Goal: Information Seeking & Learning: Learn about a topic

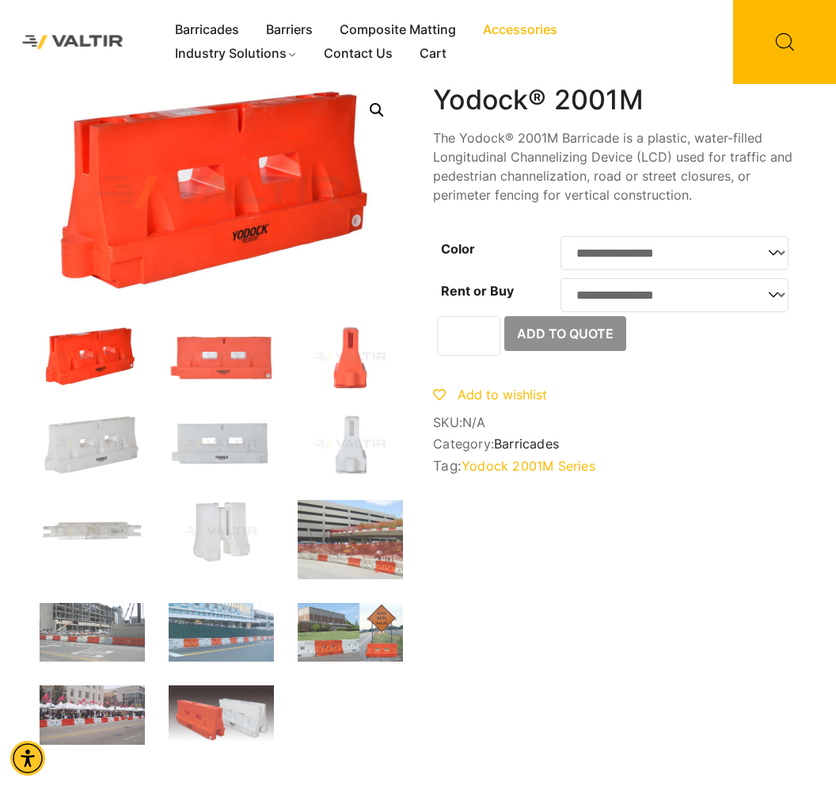
click at [526, 25] on link "Accessories" at bounding box center [520, 30] width 101 height 24
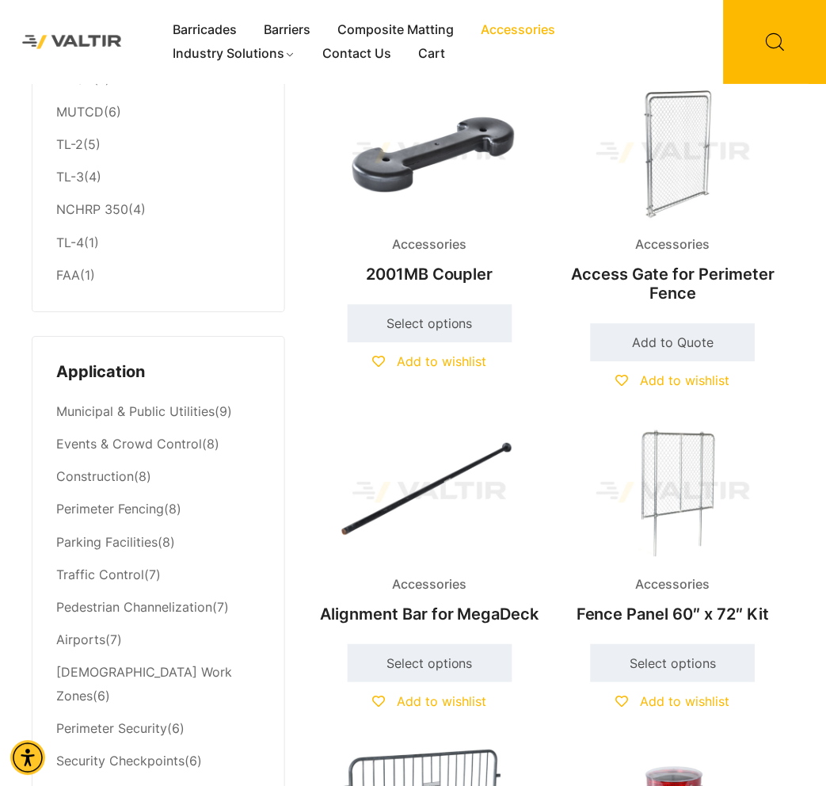
scroll to position [413, 0]
click at [688, 460] on img at bounding box center [673, 492] width 226 height 135
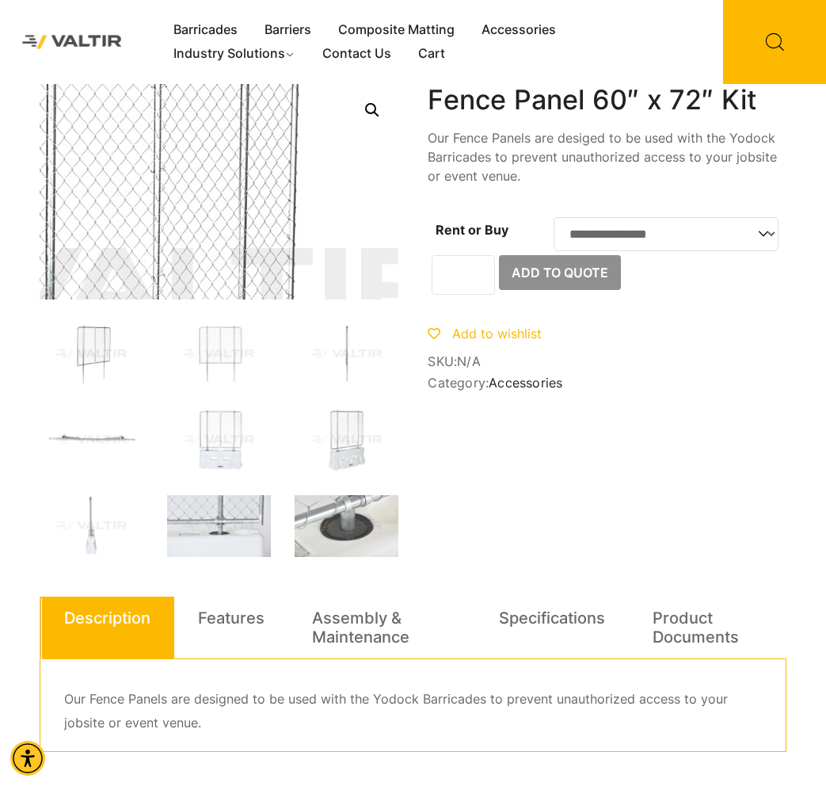
click at [276, 131] on img at bounding box center [123, 292] width 951 height 570
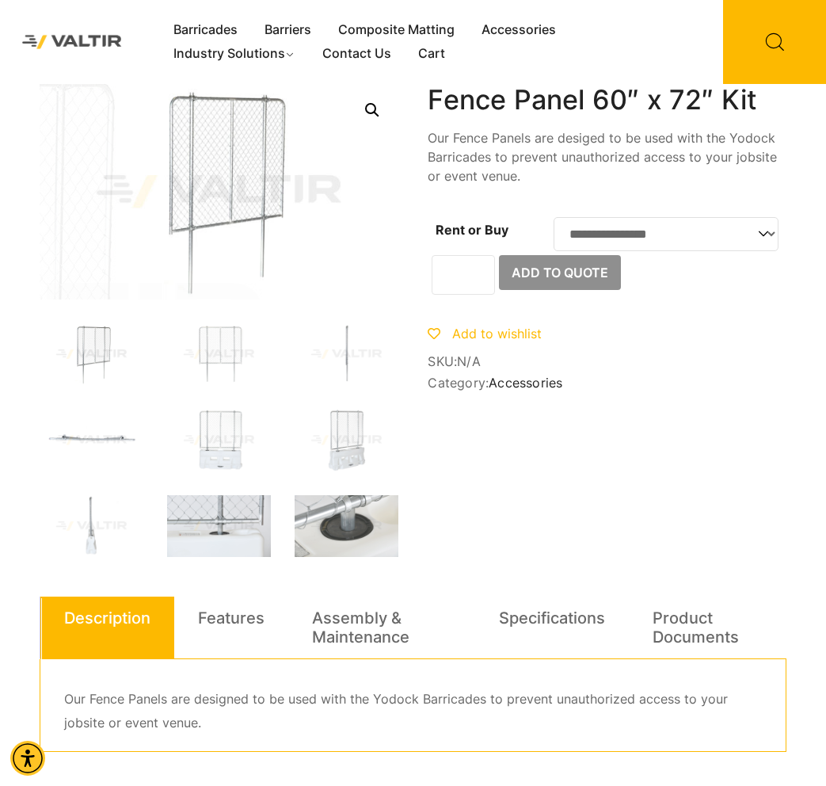
click at [368, 109] on link "Open this option" at bounding box center [372, 110] width 29 height 29
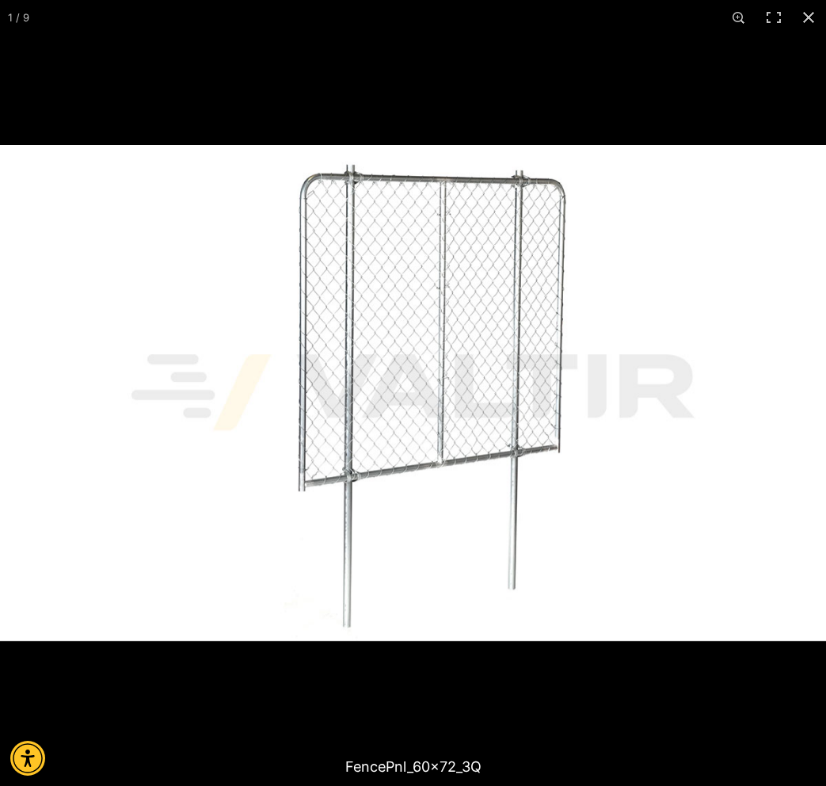
click at [525, 185] on img at bounding box center [413, 393] width 826 height 496
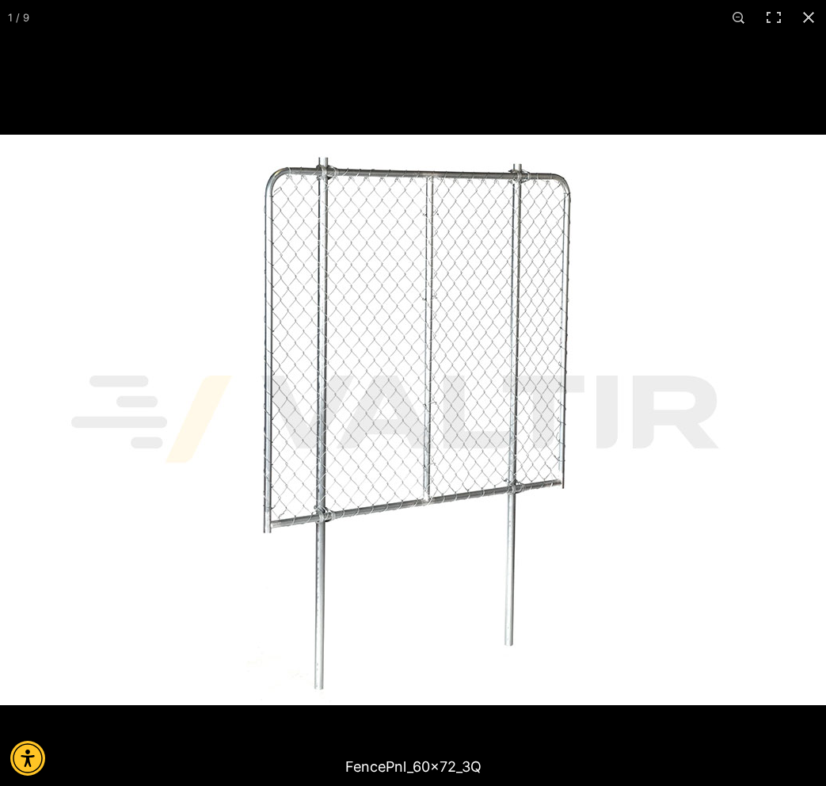
click at [524, 269] on img at bounding box center [395, 420] width 951 height 570
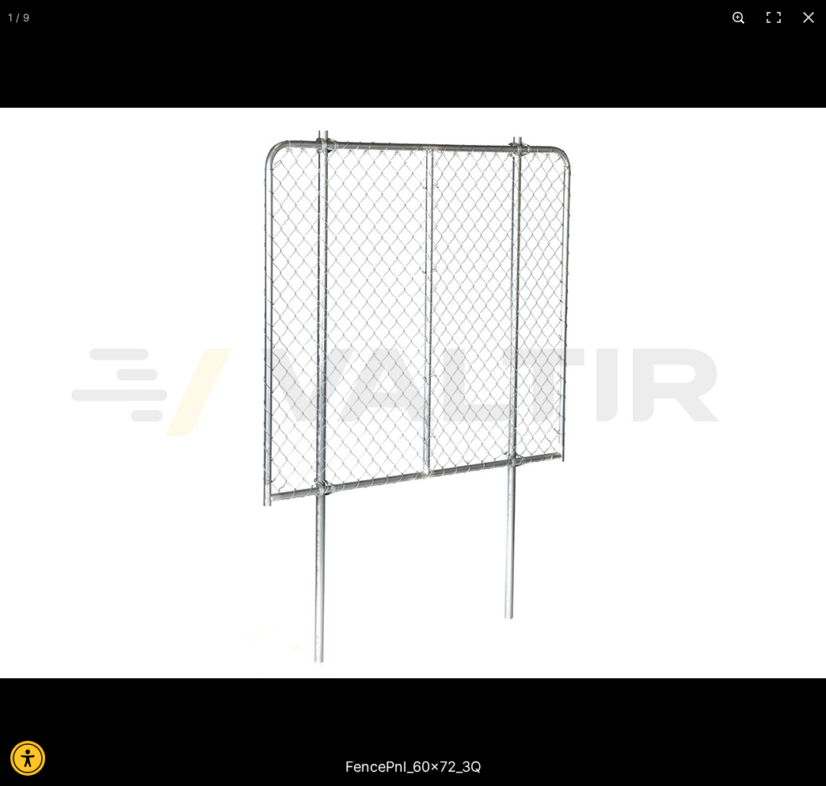
click at [733, 17] on button "Zoom in/out" at bounding box center [739, 17] width 35 height 35
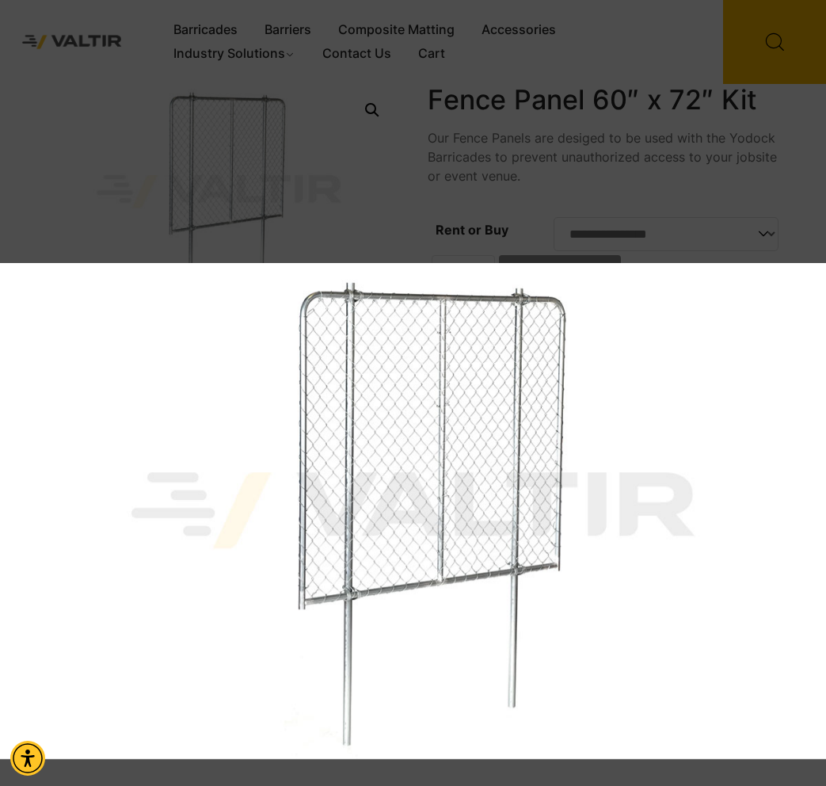
click at [568, 487] on img at bounding box center [413, 511] width 826 height 496
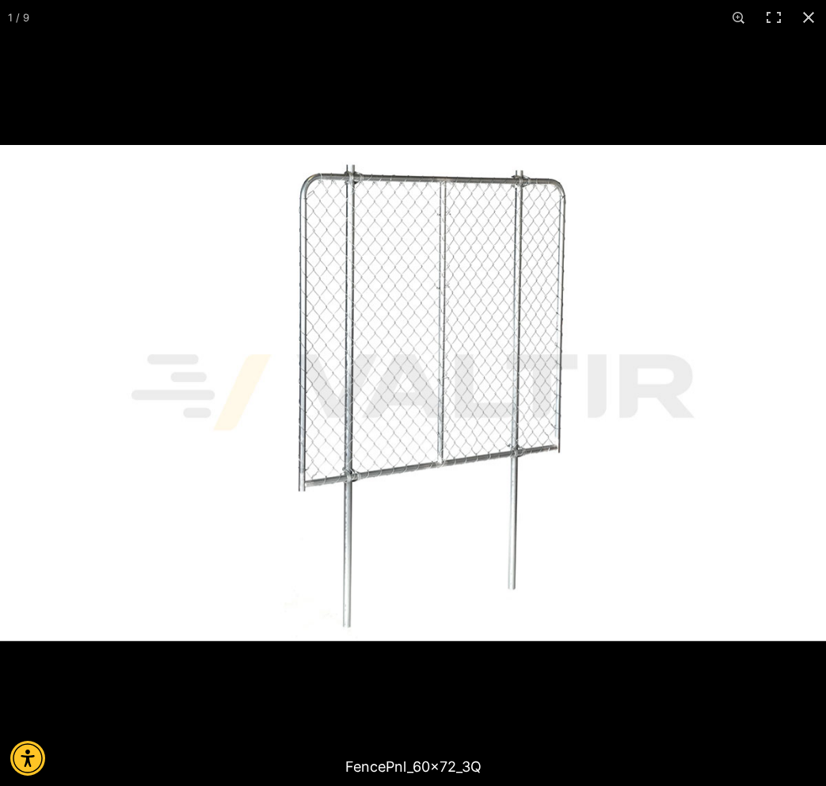
click at [536, 230] on img at bounding box center [413, 393] width 826 height 496
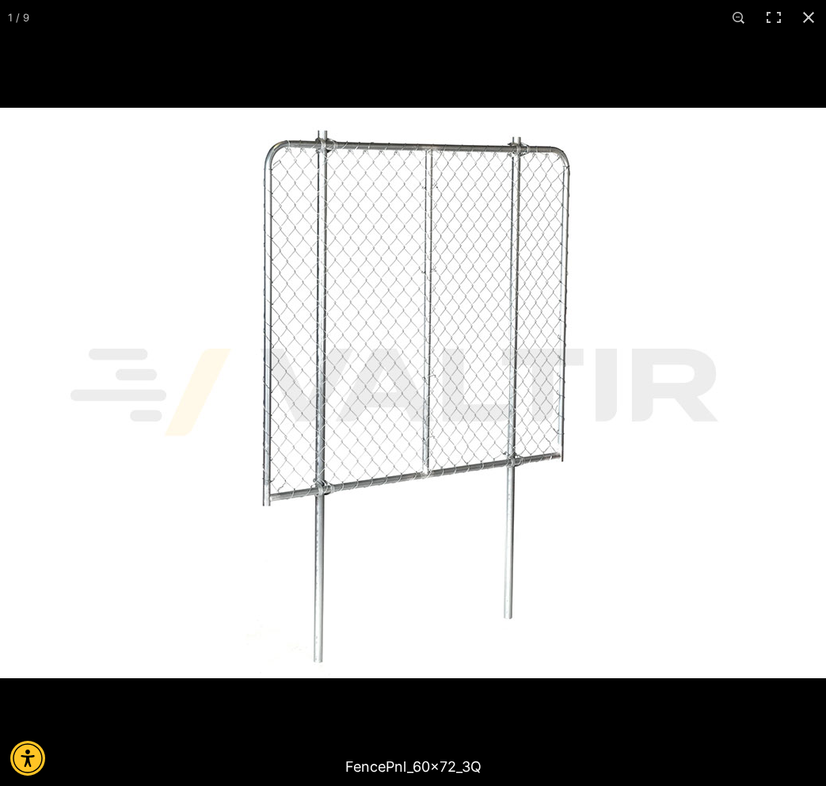
click at [536, 230] on img at bounding box center [394, 393] width 951 height 570
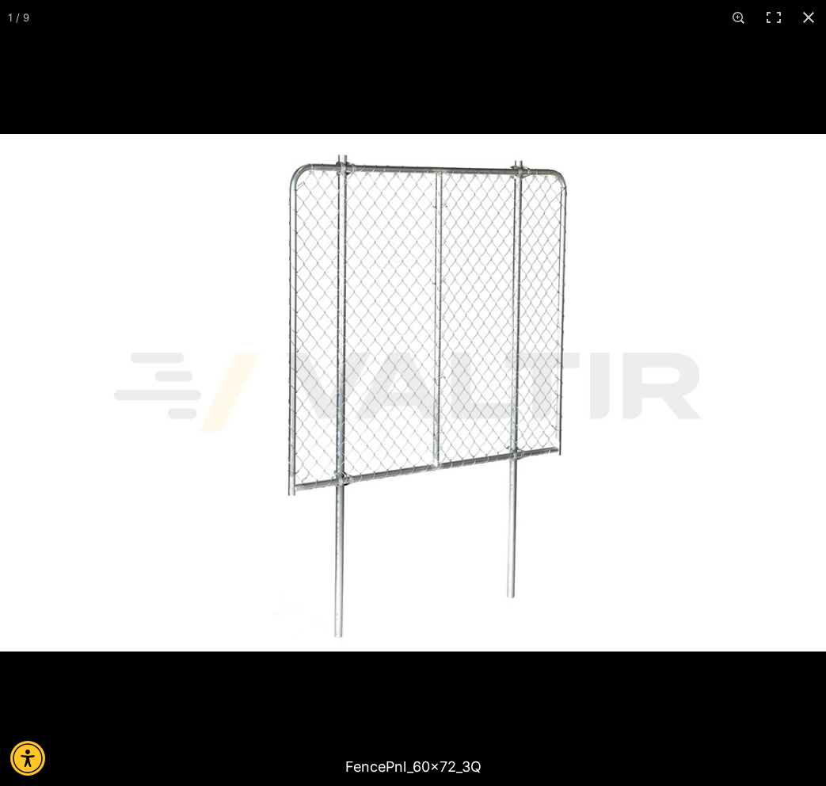
click at [536, 230] on img at bounding box center [408, 392] width 862 height 517
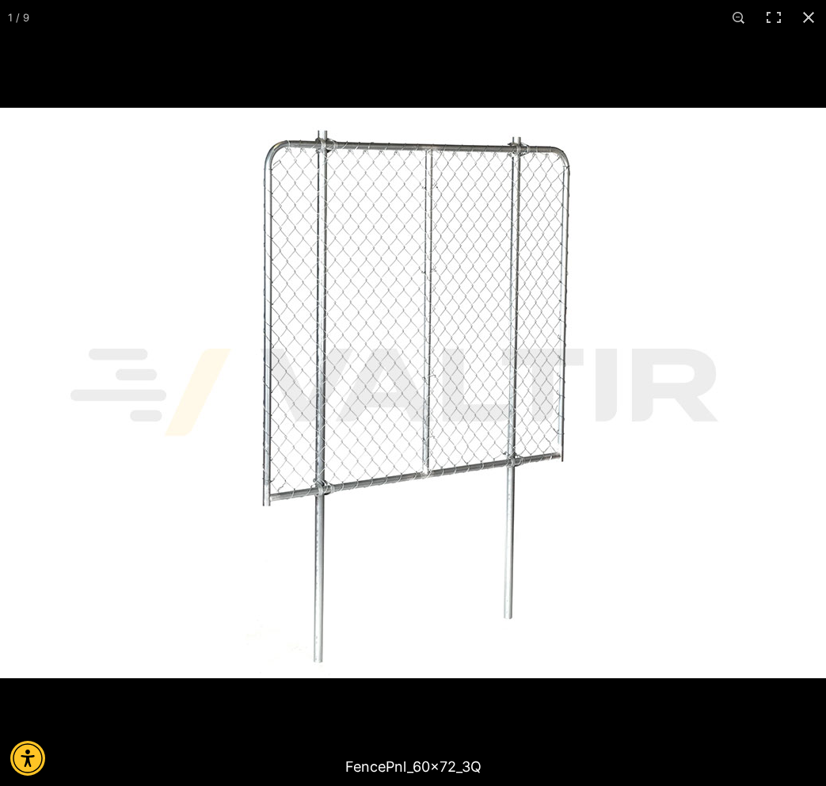
click at [538, 230] on img at bounding box center [394, 393] width 951 height 570
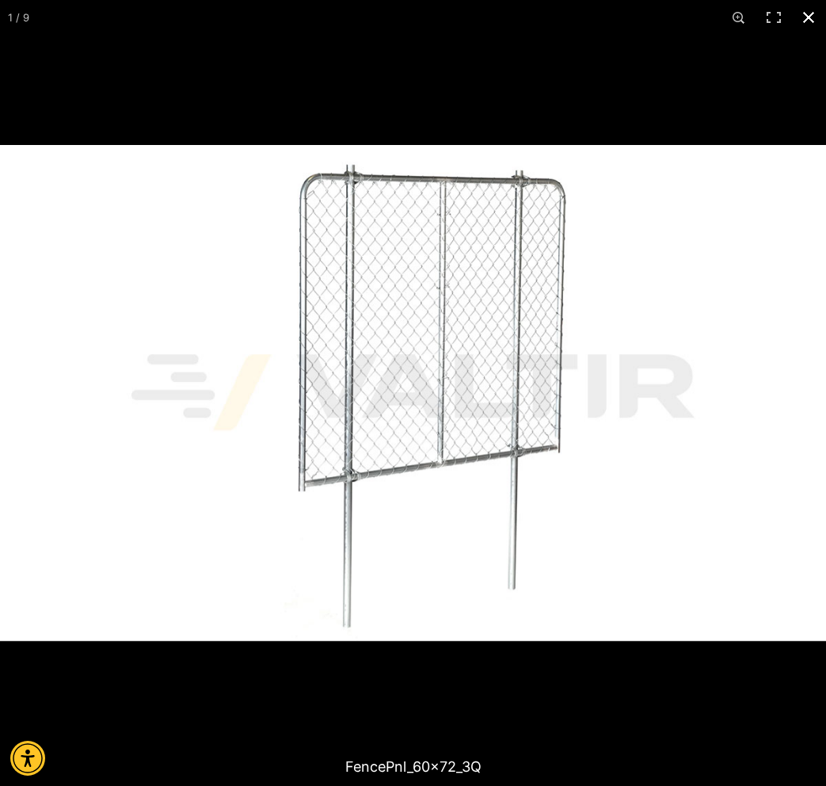
click at [811, 19] on button "Close (Esc)" at bounding box center [808, 17] width 35 height 35
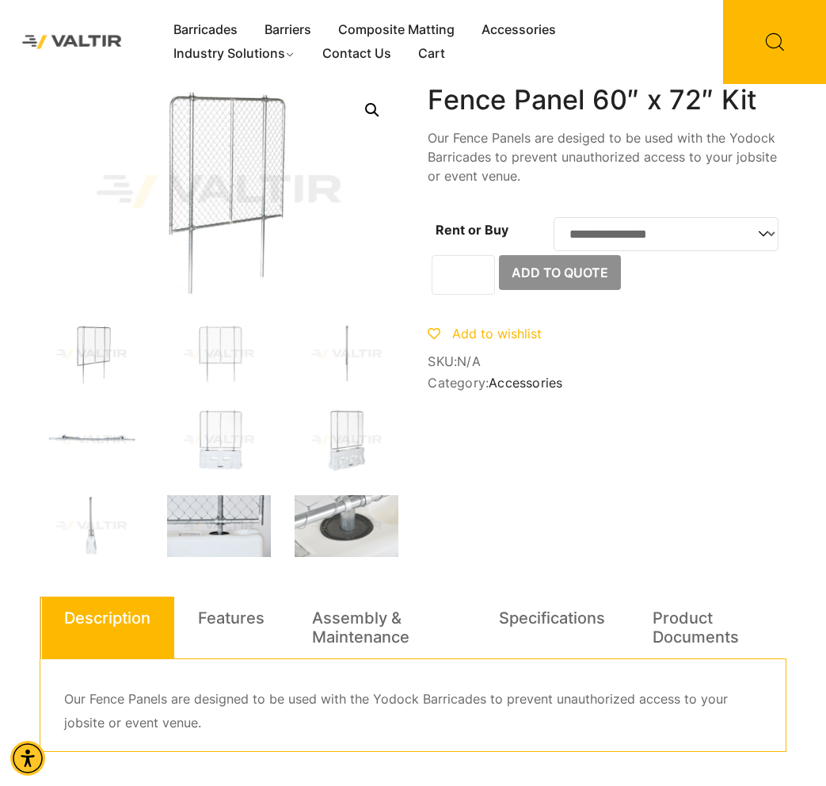
click at [221, 518] on img at bounding box center [219, 526] width 104 height 63
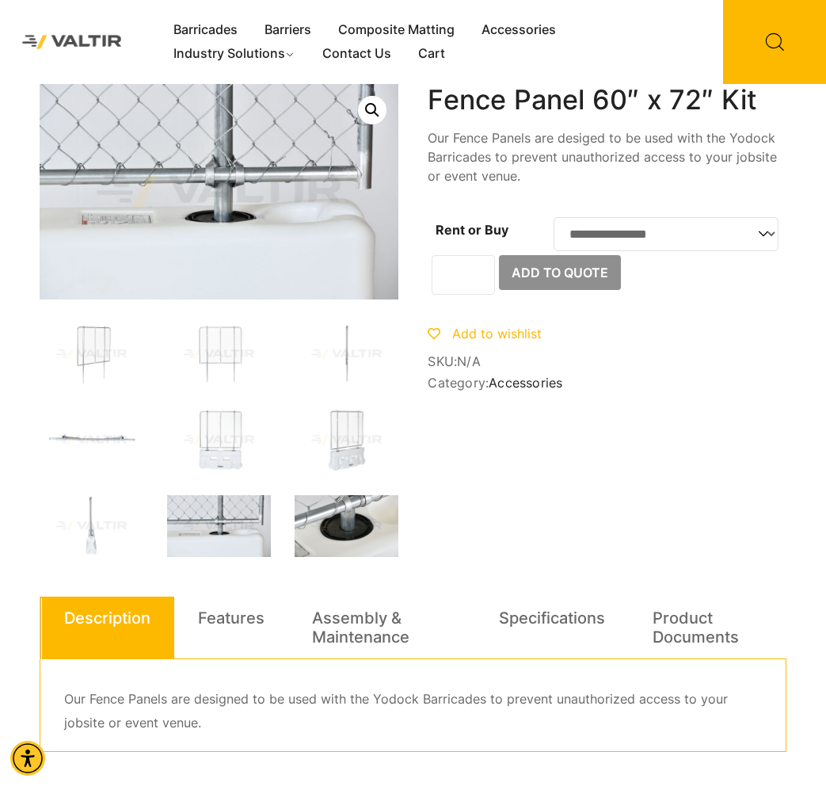
click at [371, 520] on img at bounding box center [347, 526] width 104 height 63
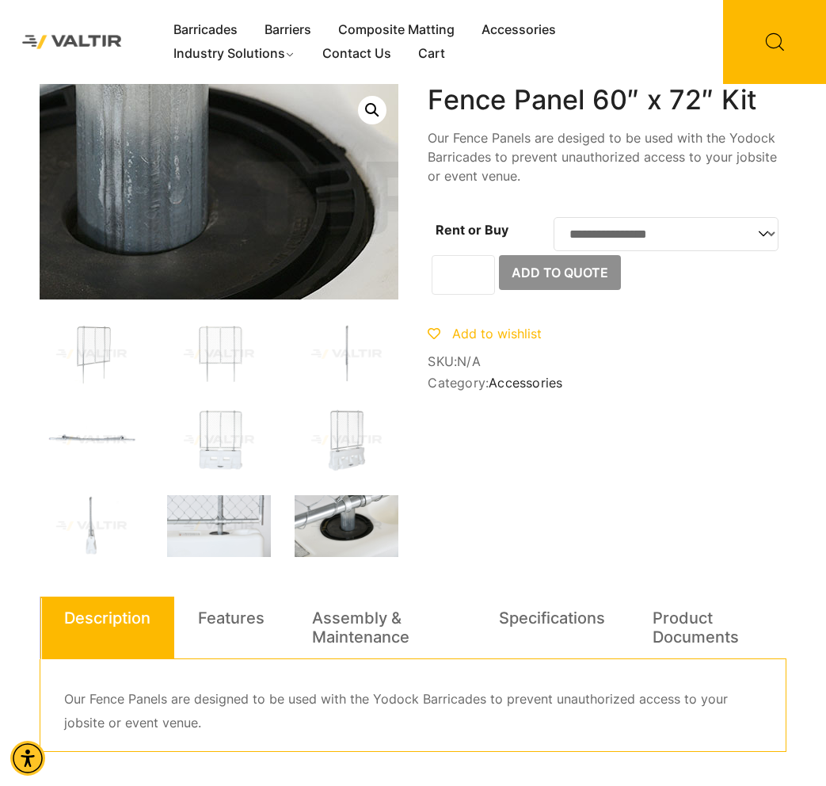
click at [273, 183] on img at bounding box center [129, 206] width 951 height 570
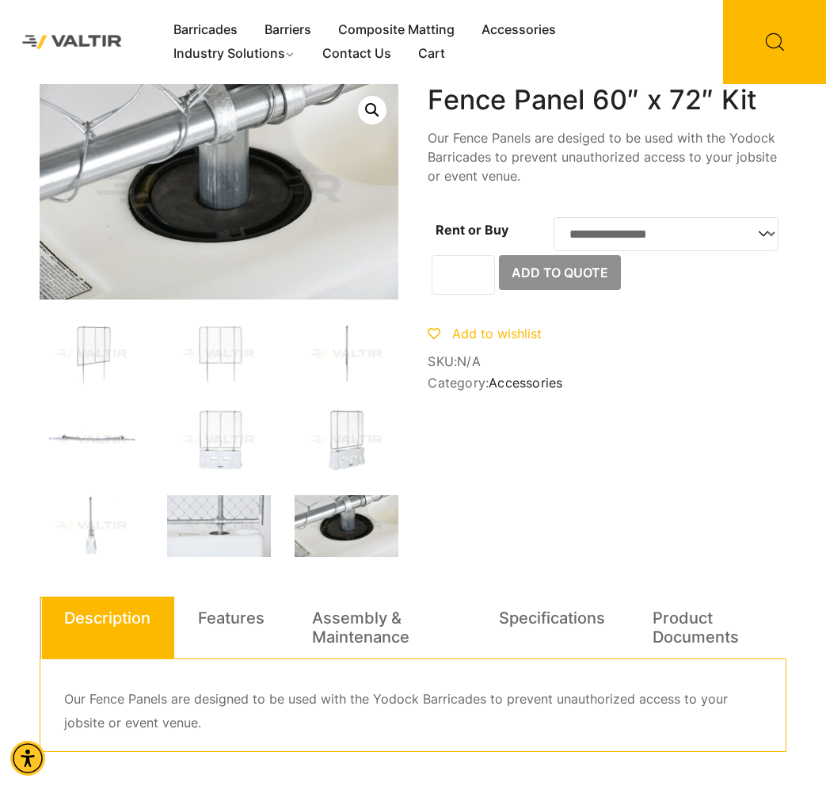
click at [372, 109] on link "Open this option" at bounding box center [372, 110] width 29 height 29
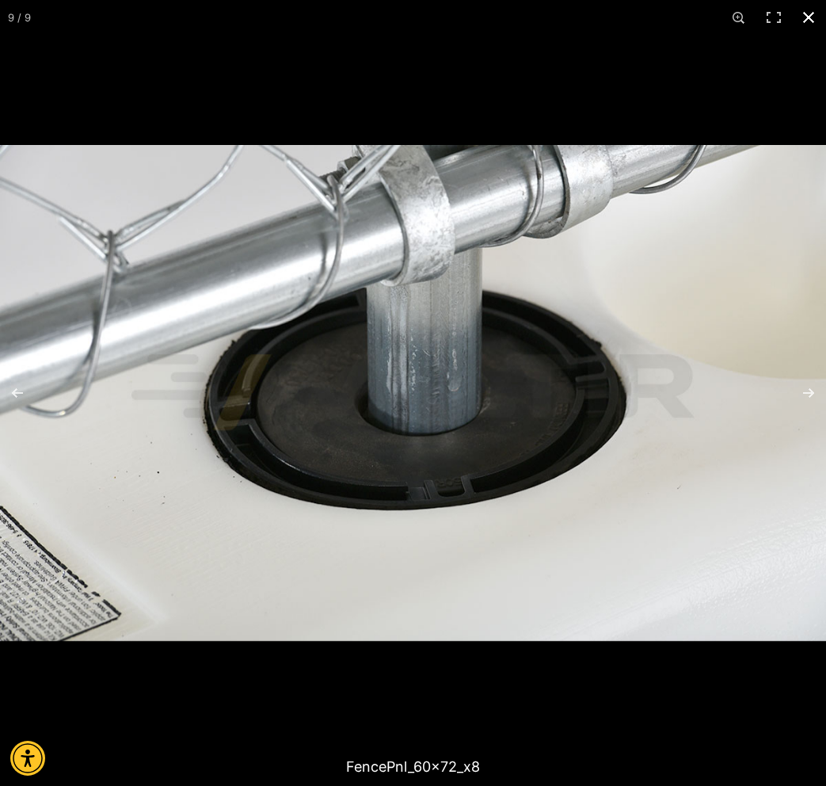
click at [810, 10] on button "Close (Esc)" at bounding box center [808, 17] width 35 height 35
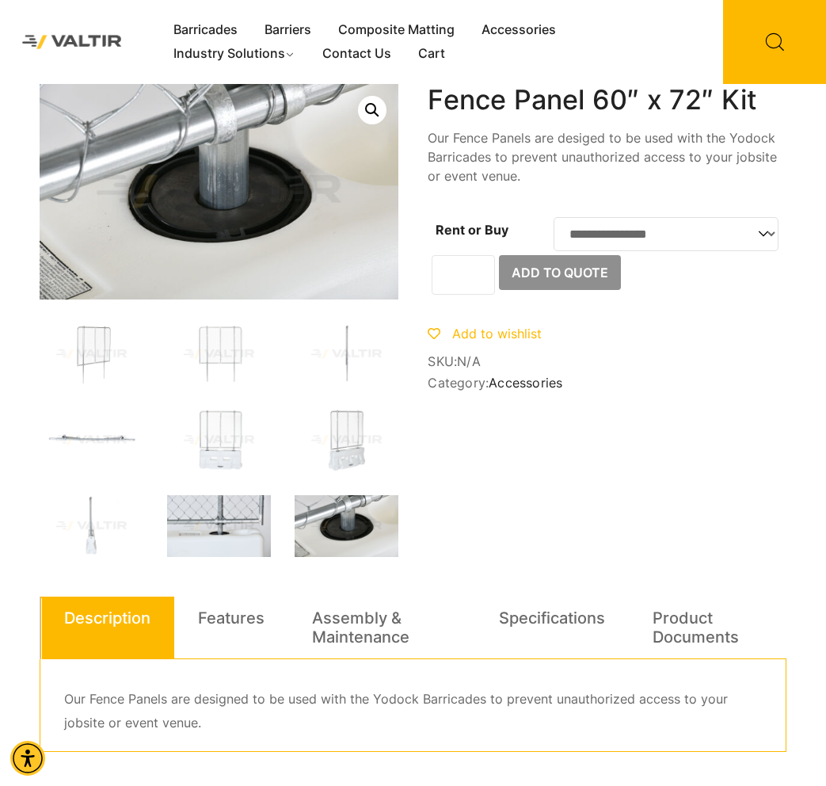
click at [234, 520] on img at bounding box center [219, 526] width 104 height 63
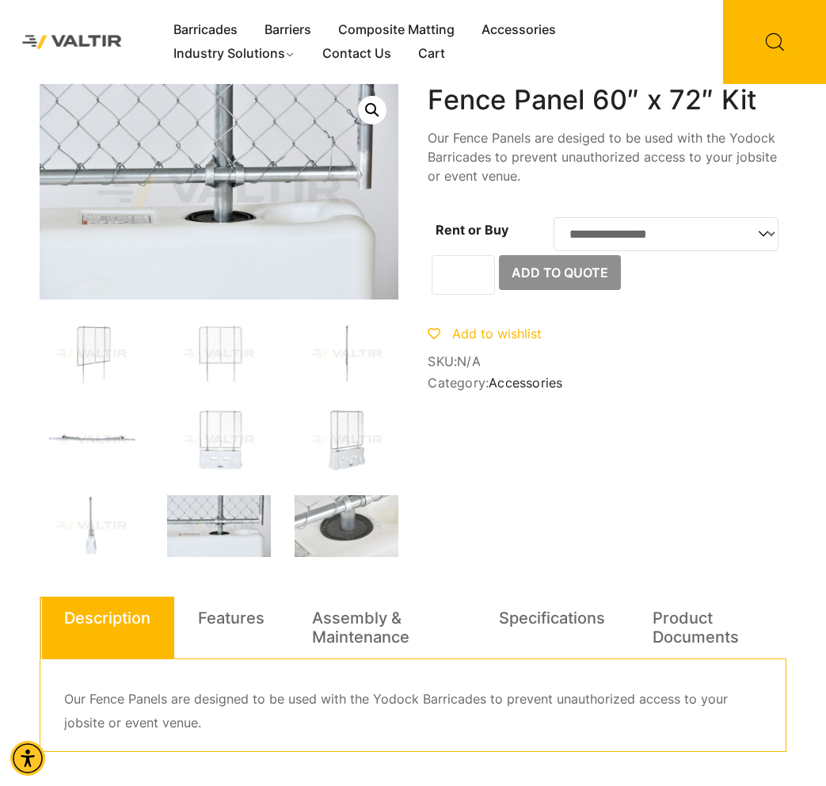
drag, startPoint x: 364, startPoint y: 104, endPoint x: 366, endPoint y: 121, distance: 17.6
click at [365, 104] on link "Open this option" at bounding box center [372, 110] width 29 height 29
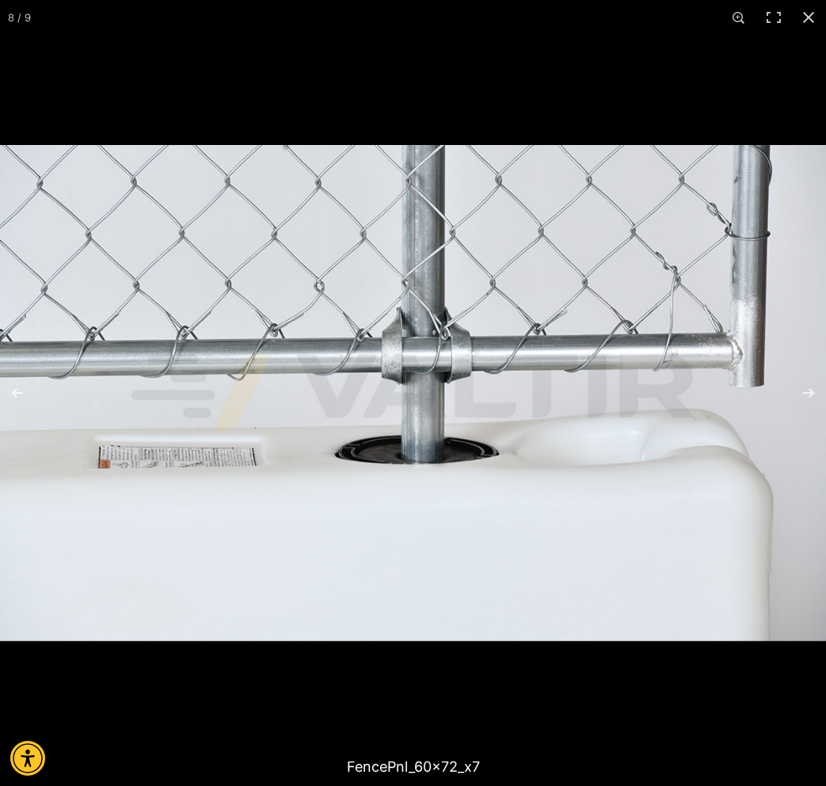
click at [432, 319] on img at bounding box center [413, 393] width 826 height 496
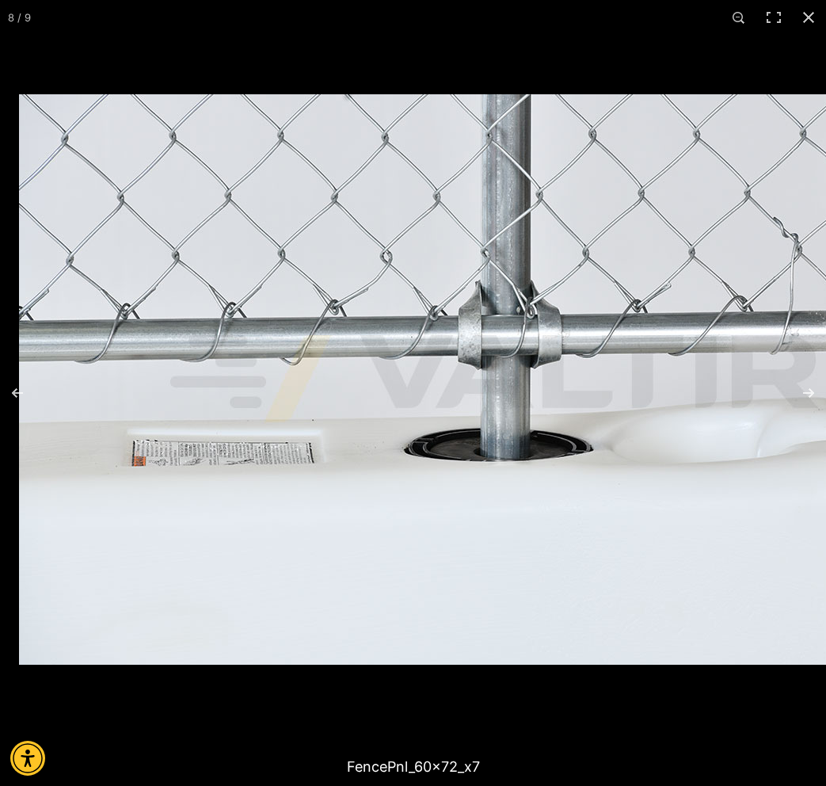
click at [621, 332] on img at bounding box center [494, 379] width 951 height 570
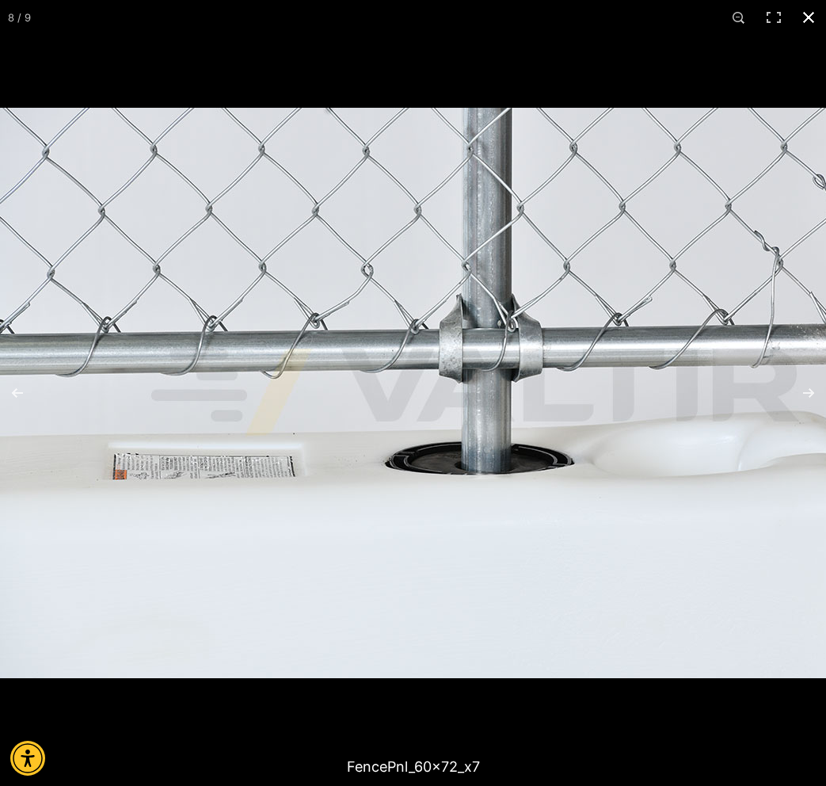
click at [811, 17] on button "Close (Esc)" at bounding box center [808, 17] width 35 height 35
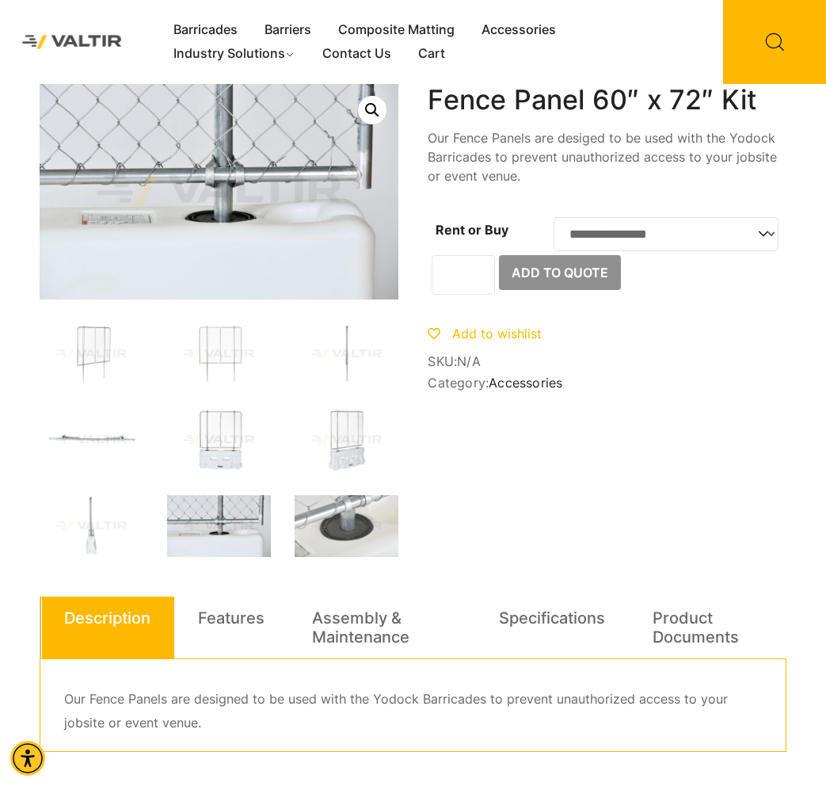
click at [211, 438] on img at bounding box center [219, 440] width 104 height 63
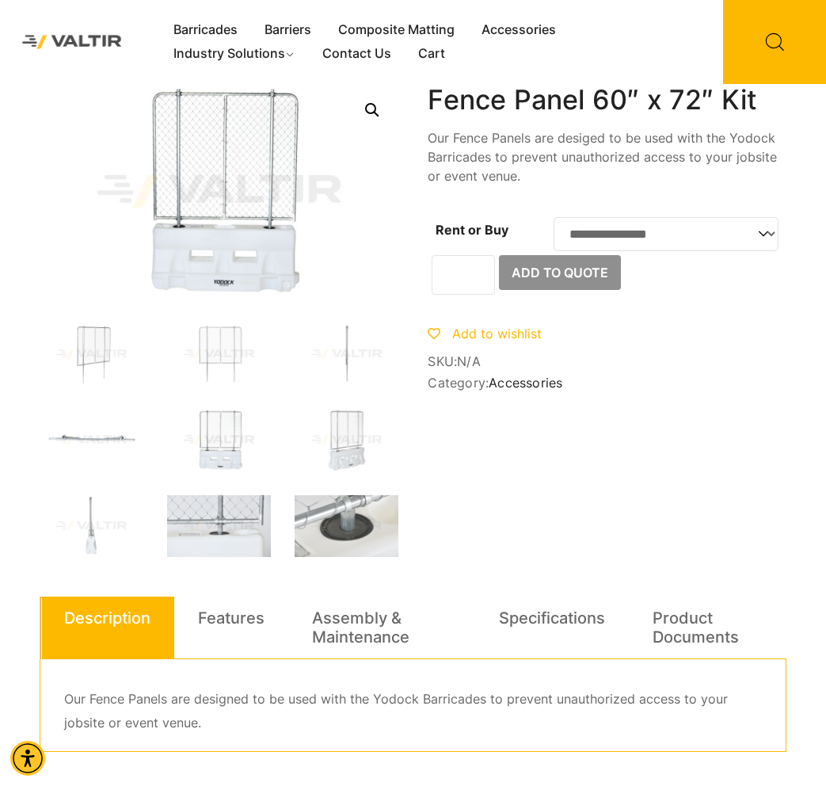
click at [374, 105] on link "Open this option" at bounding box center [372, 110] width 29 height 29
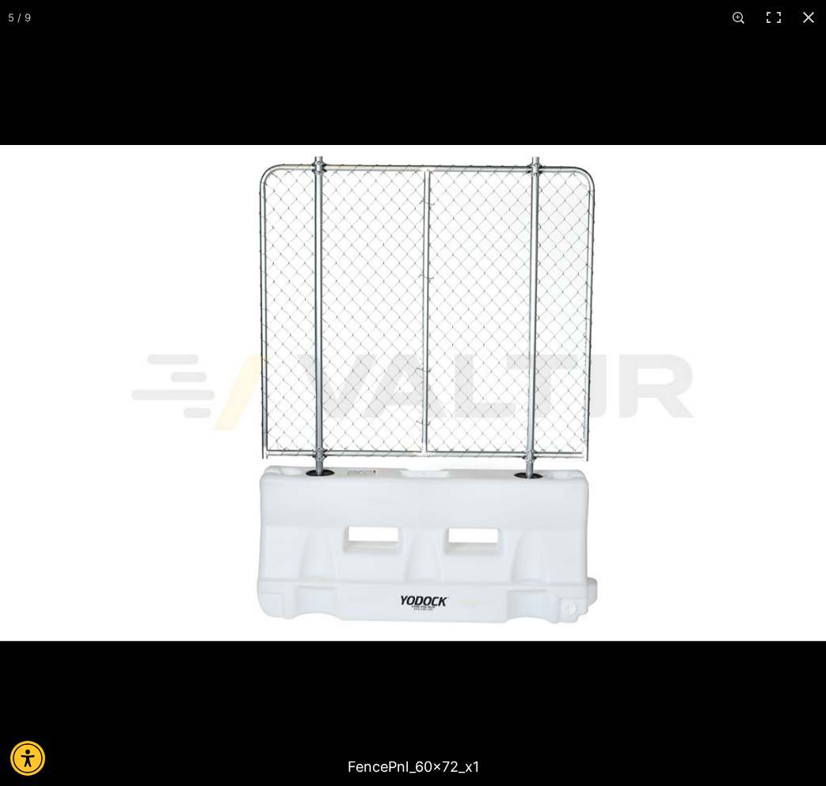
click at [538, 171] on img at bounding box center [413, 393] width 826 height 496
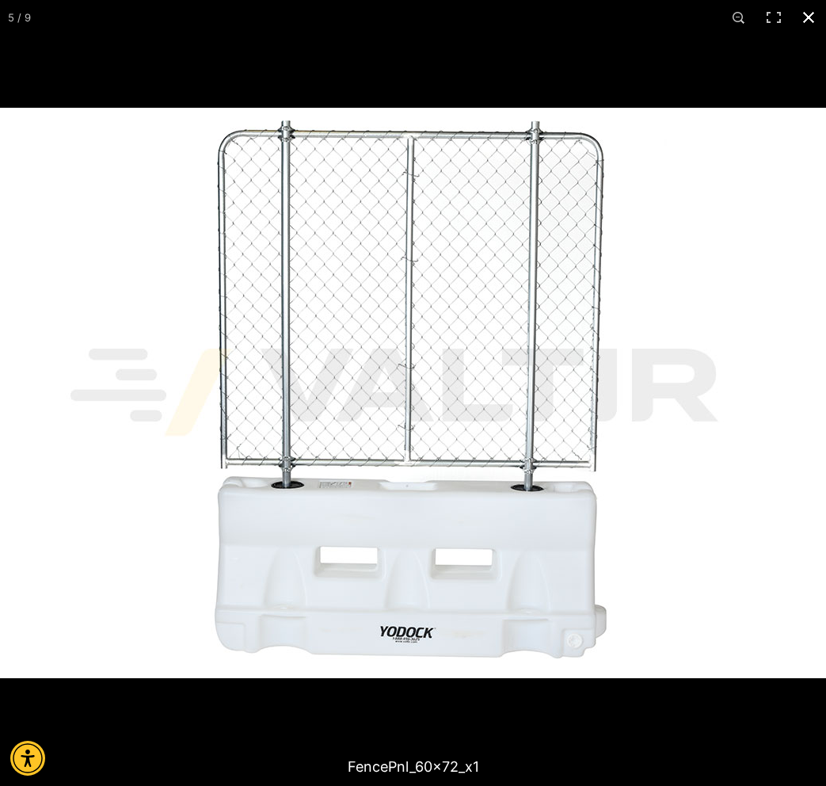
click at [806, 20] on button "Close (Esc)" at bounding box center [808, 17] width 35 height 35
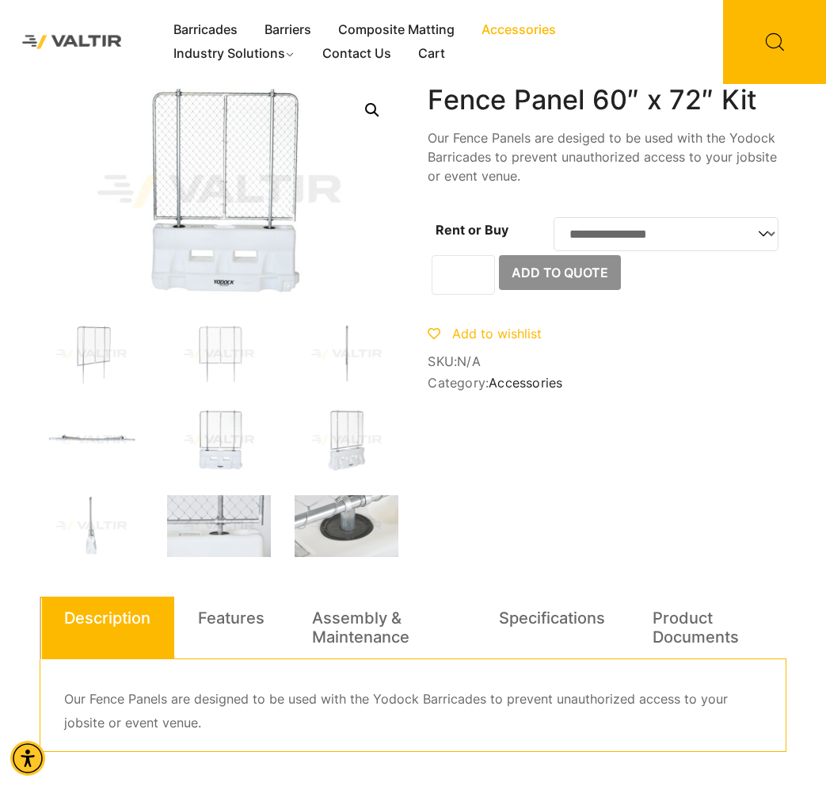
click at [522, 30] on link "Accessories" at bounding box center [518, 30] width 101 height 24
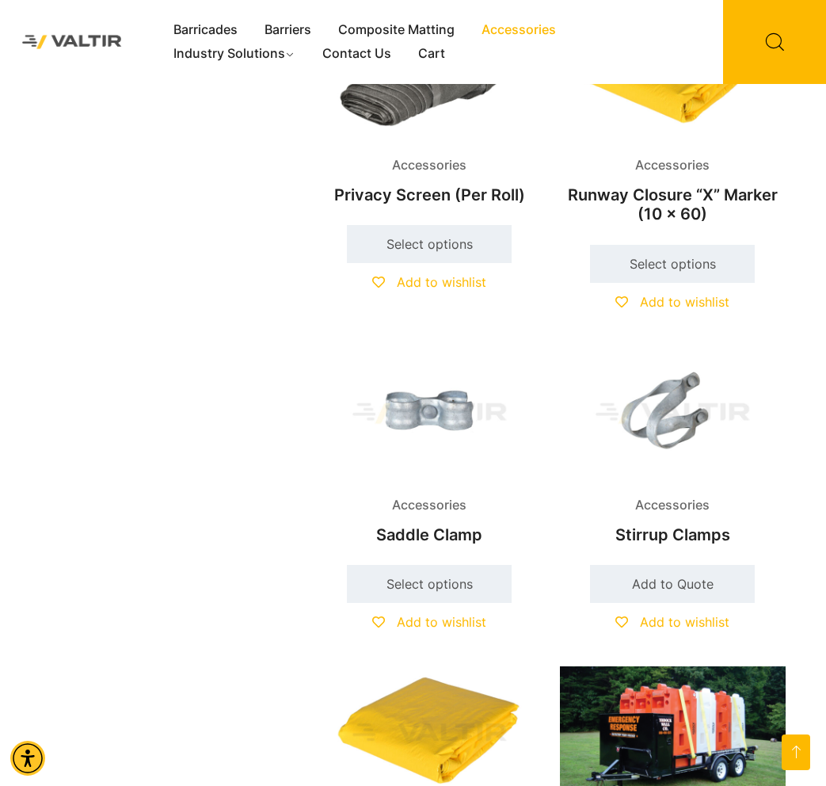
scroll to position [2139, 0]
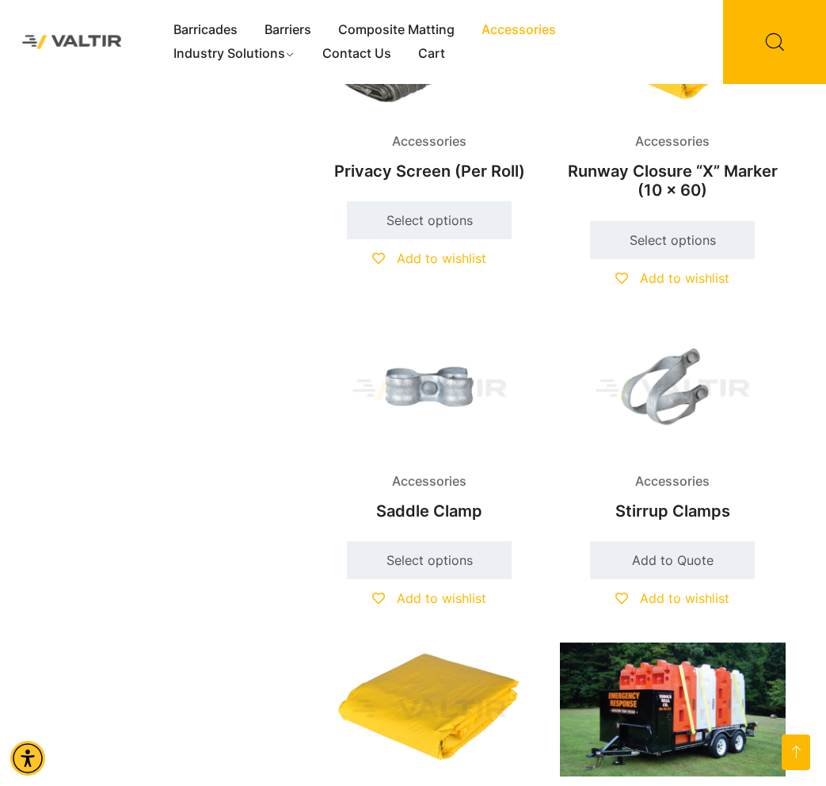
click at [679, 387] on img at bounding box center [673, 389] width 226 height 135
